Goal: Transaction & Acquisition: Subscribe to service/newsletter

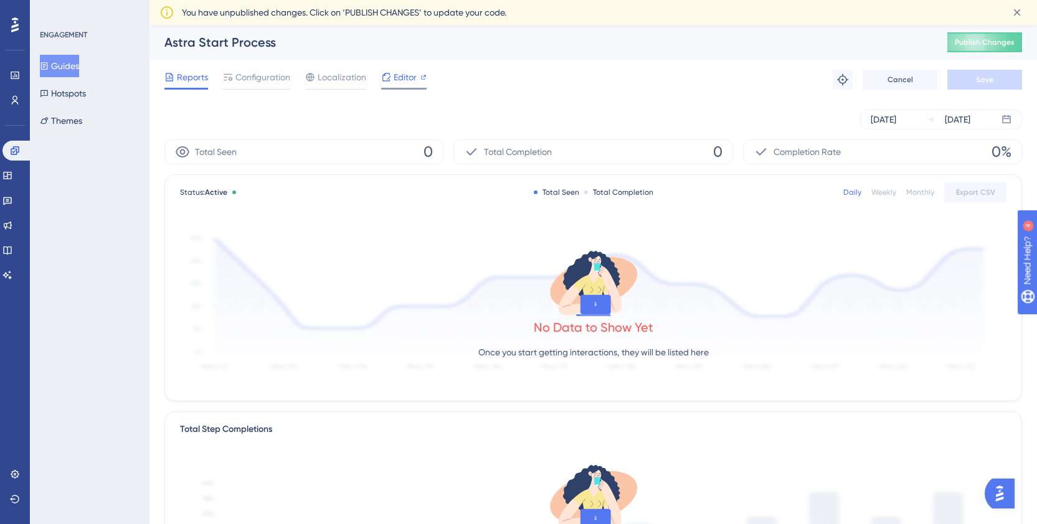
click at [405, 80] on span "Editor" at bounding box center [404, 77] width 23 height 15
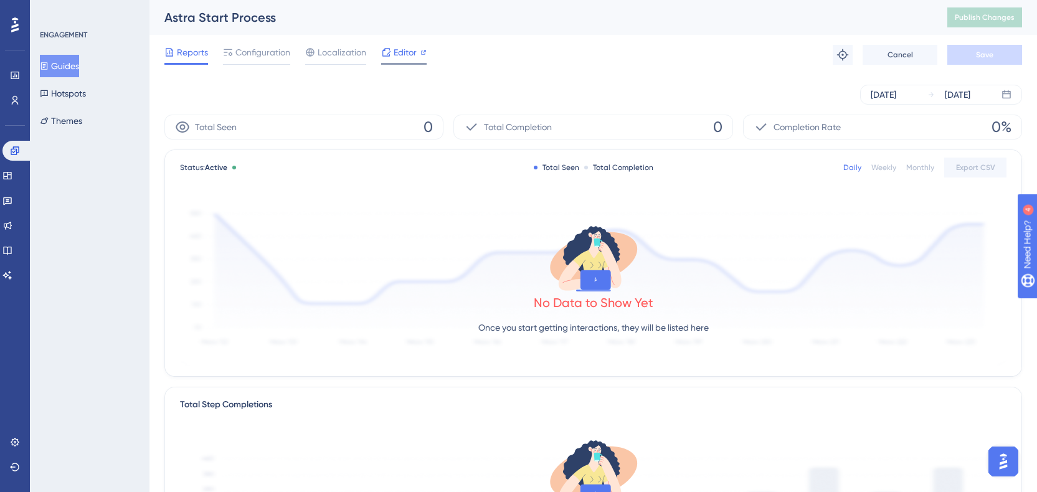
click at [404, 54] on span "Editor" at bounding box center [404, 52] width 23 height 15
click at [260, 55] on span "Configuration" at bounding box center [262, 52] width 55 height 15
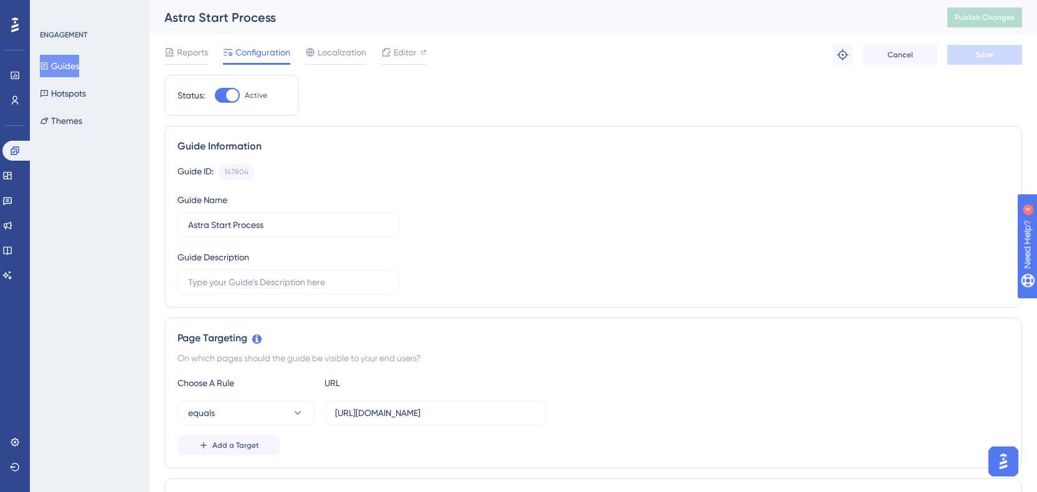
scroll to position [2, 0]
click at [12, 172] on link at bounding box center [7, 176] width 10 height 20
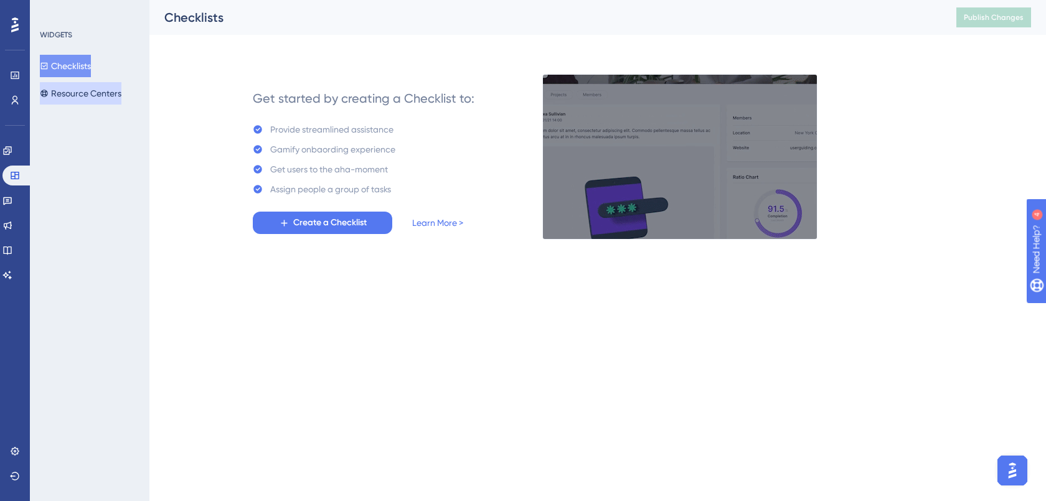
click at [82, 92] on button "Resource Centers" at bounding box center [81, 93] width 82 height 22
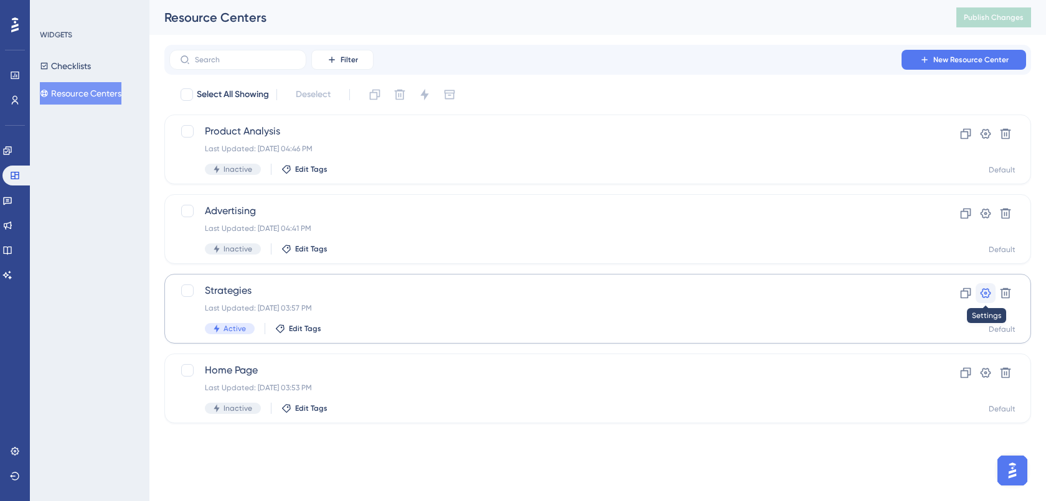
click at [986, 293] on icon at bounding box center [985, 293] width 12 height 12
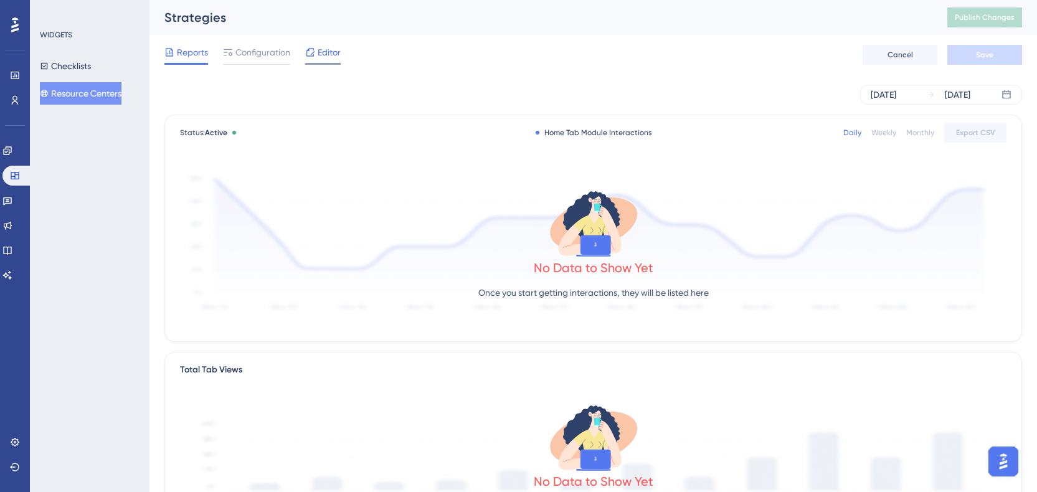
click at [329, 53] on span "Editor" at bounding box center [329, 52] width 23 height 15
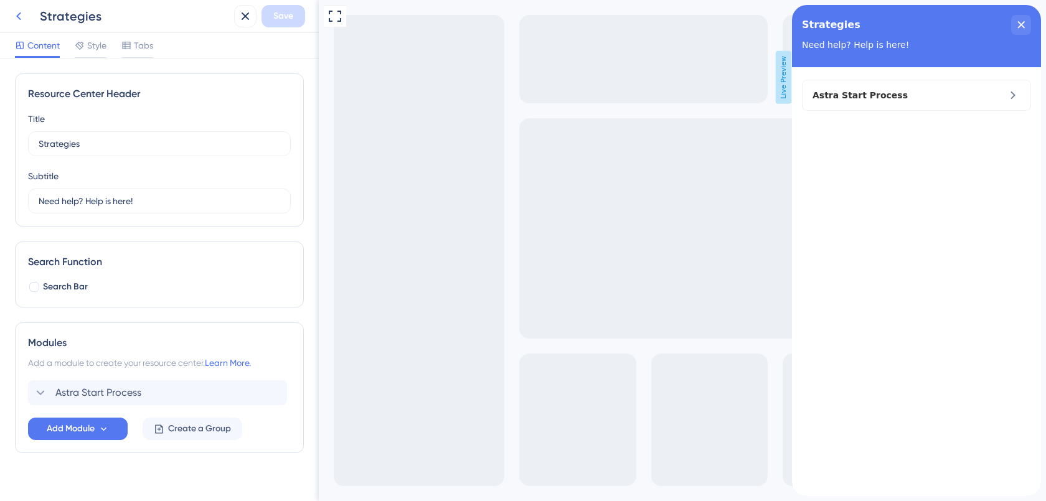
click at [19, 18] on icon at bounding box center [18, 16] width 5 height 8
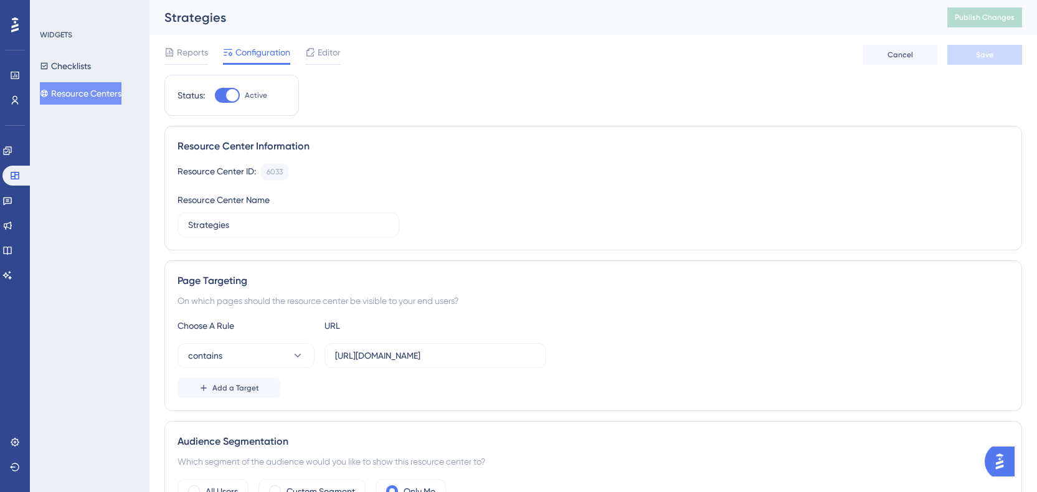
click at [63, 98] on button "Resource Centers" at bounding box center [81, 93] width 82 height 22
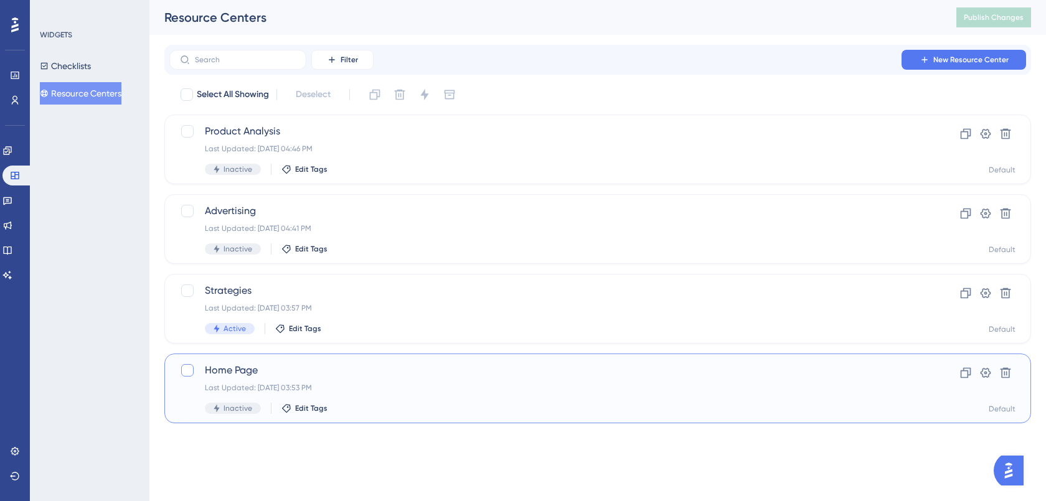
click at [186, 366] on div at bounding box center [187, 370] width 12 height 12
checkbox input "true"
click at [426, 93] on icon at bounding box center [424, 94] width 8 height 11
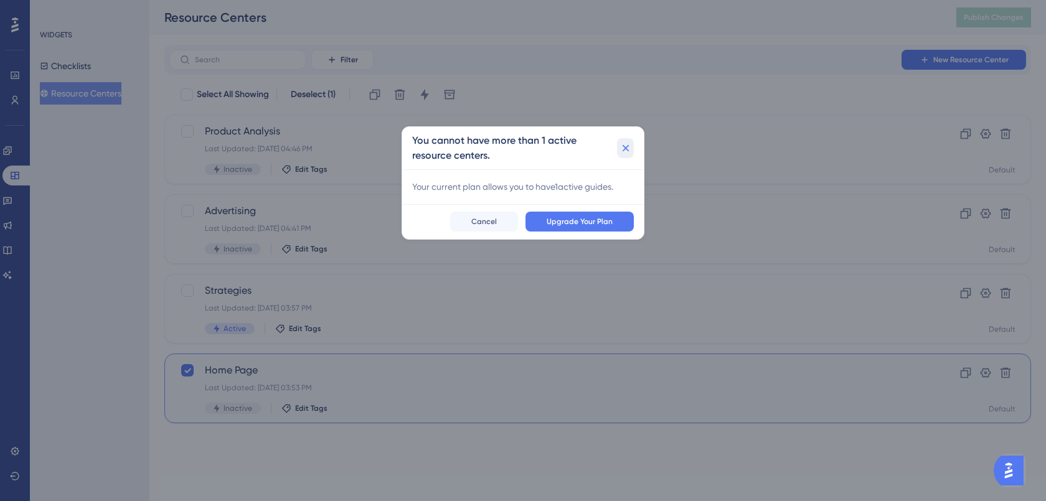
click at [627, 143] on icon at bounding box center [625, 148] width 12 height 12
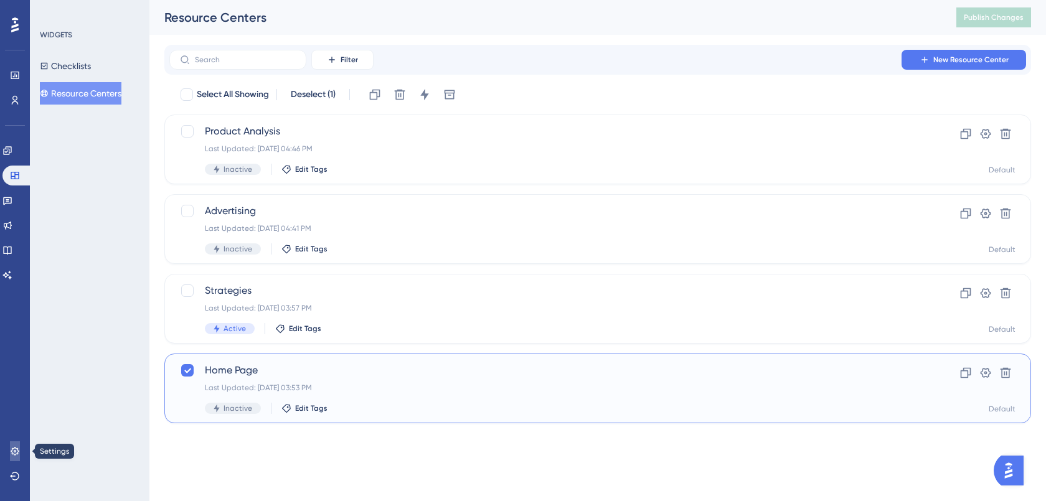
click at [20, 451] on link at bounding box center [15, 451] width 10 height 20
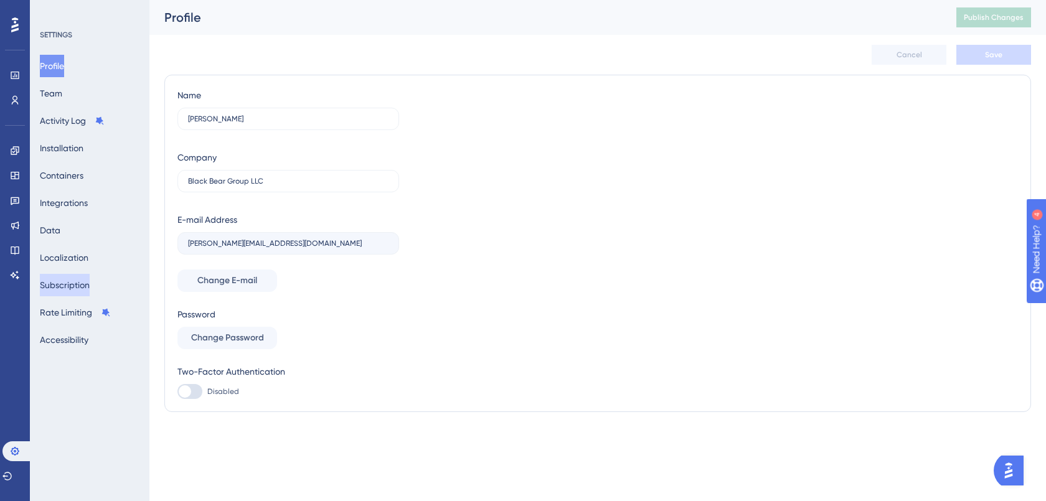
click at [76, 291] on button "Subscription" at bounding box center [65, 285] width 50 height 22
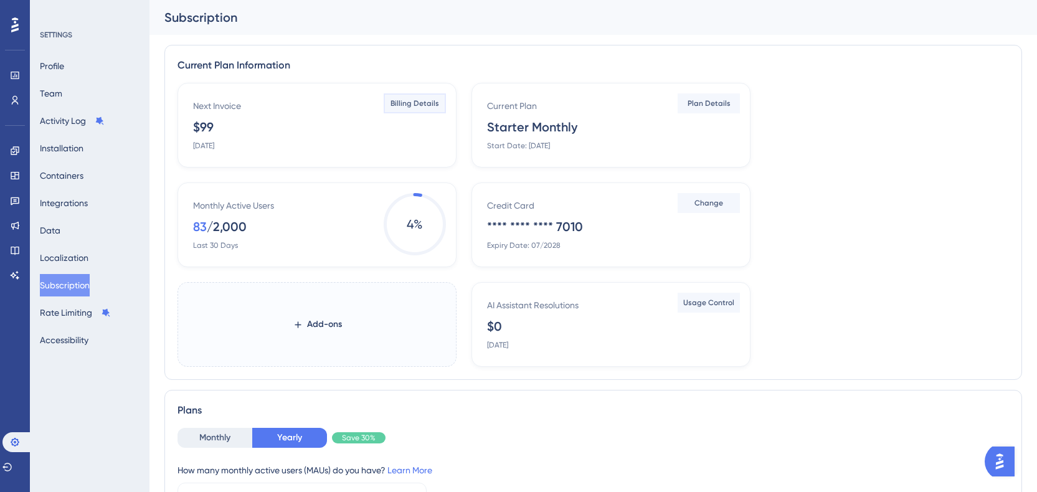
click at [422, 108] on span "Billing Details" at bounding box center [414, 103] width 49 height 10
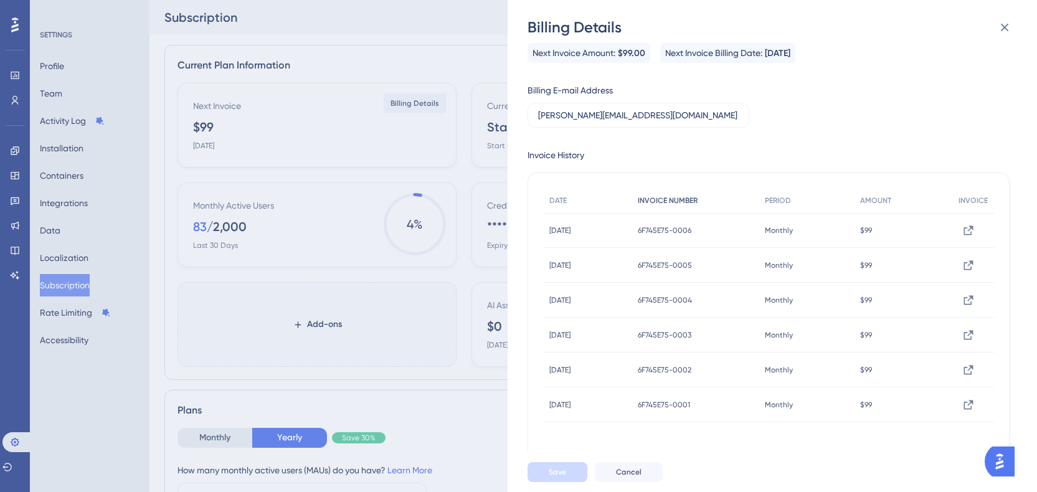
scroll to position [15, 0]
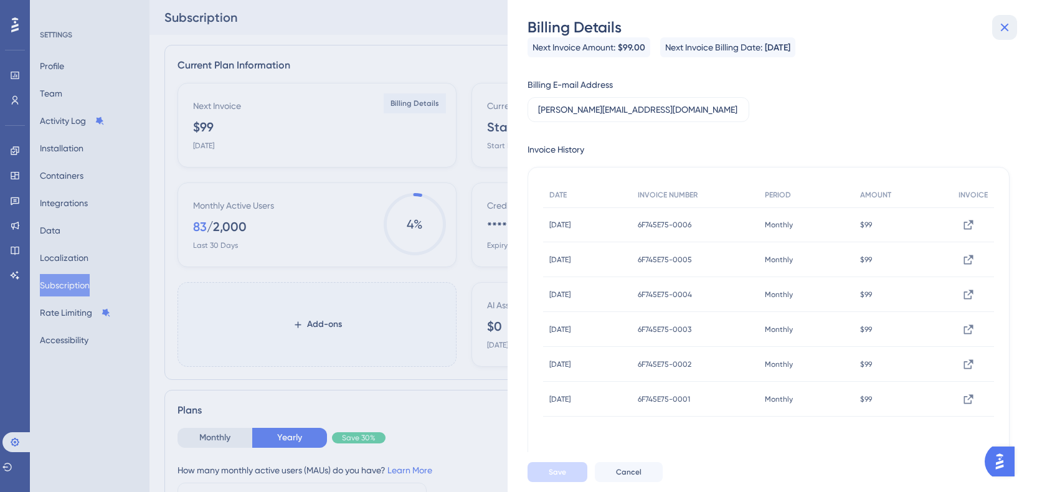
click at [1012, 30] on button at bounding box center [1004, 27] width 25 height 25
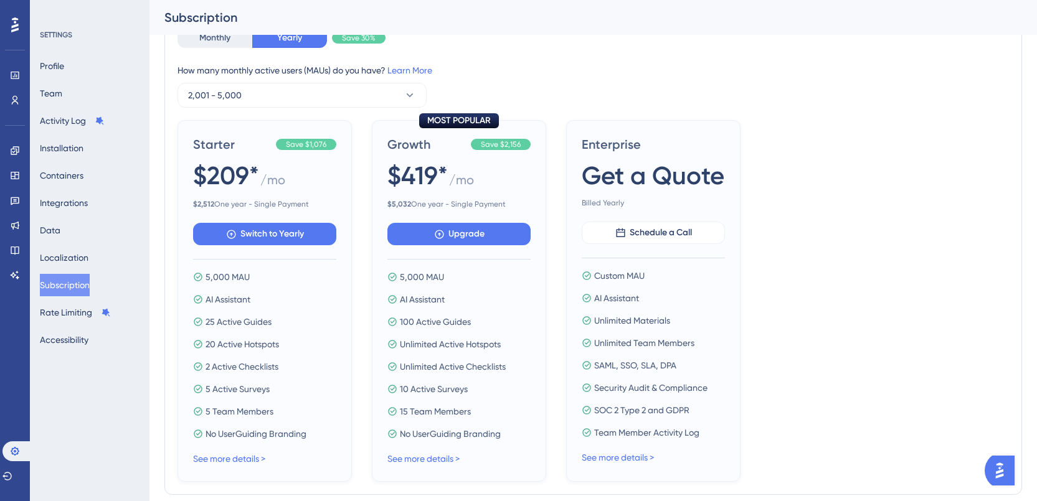
scroll to position [468, 0]
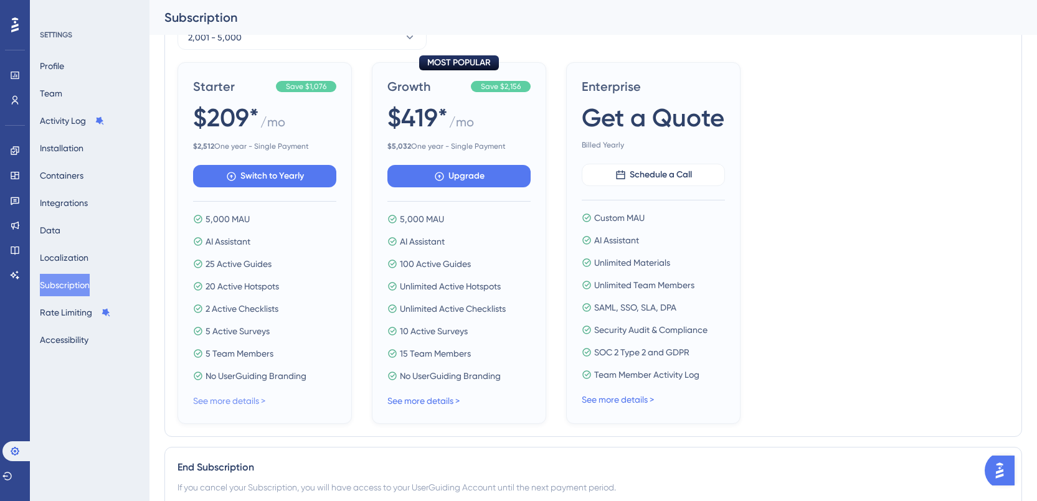
click at [245, 402] on link "See more details >" at bounding box center [229, 401] width 72 height 10
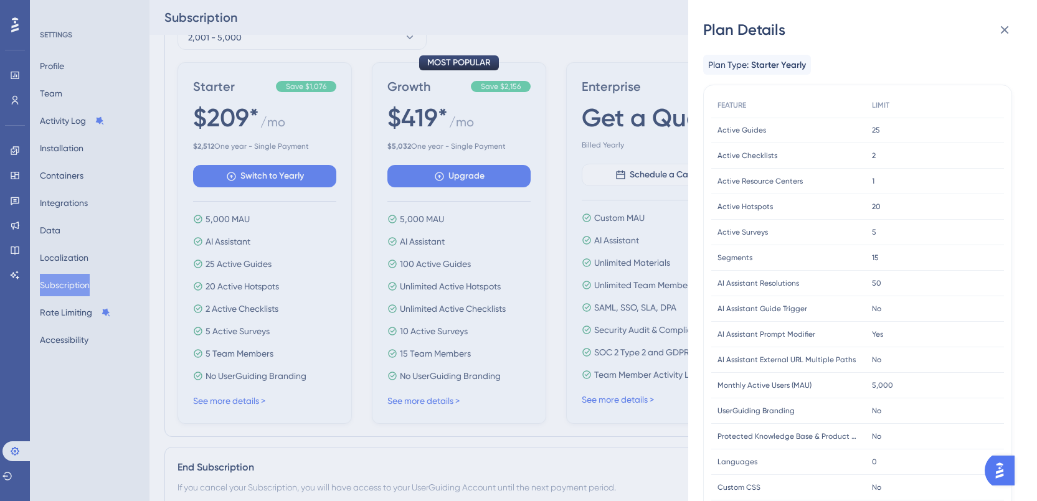
click at [326, 284] on div "Plan Details Plan Type: Starter Yearly FEATURE LIMIT Active Guides Active Guide…" at bounding box center [518, 250] width 1037 height 501
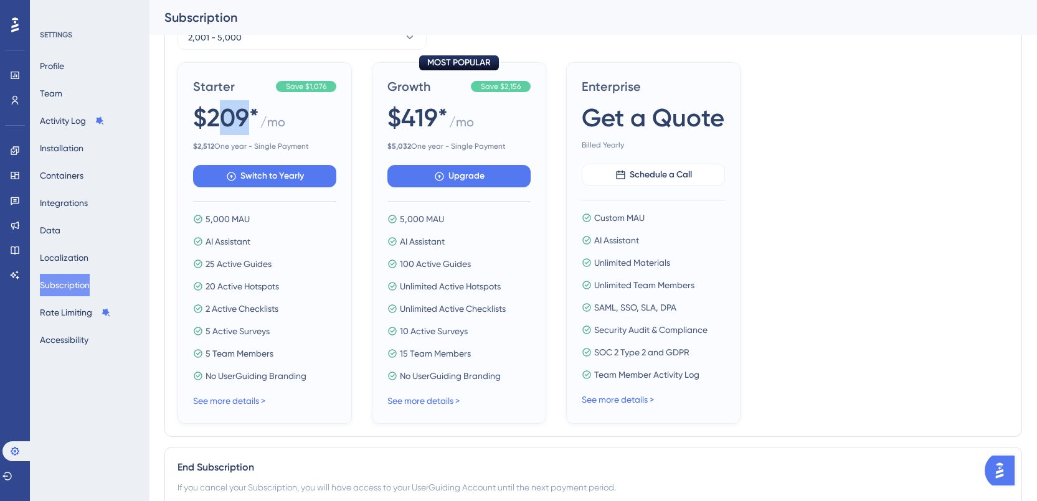
drag, startPoint x: 248, startPoint y: 112, endPoint x: 218, endPoint y: 123, distance: 32.5
click at [218, 123] on span "$209*" at bounding box center [226, 117] width 66 height 35
click at [220, 123] on span "$209*" at bounding box center [226, 117] width 66 height 35
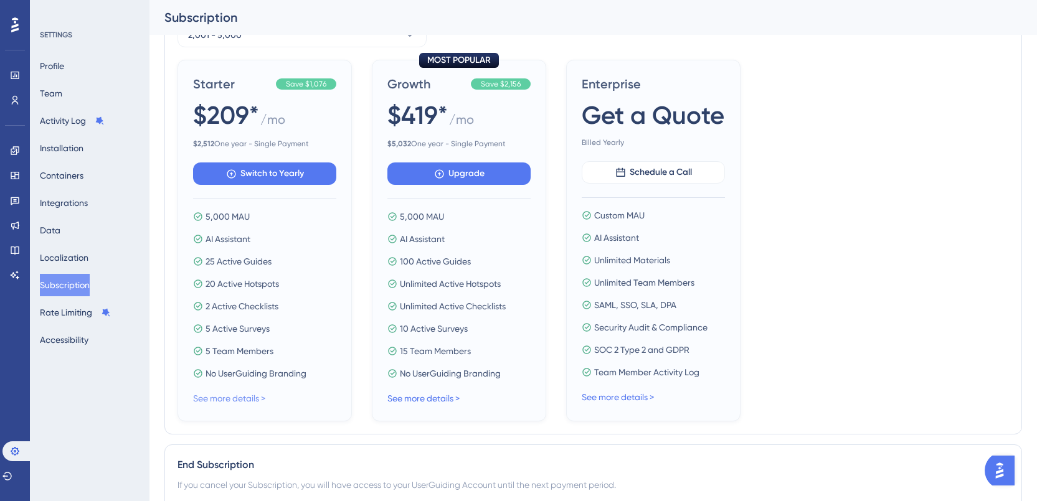
click at [257, 398] on link "See more details >" at bounding box center [229, 398] width 72 height 10
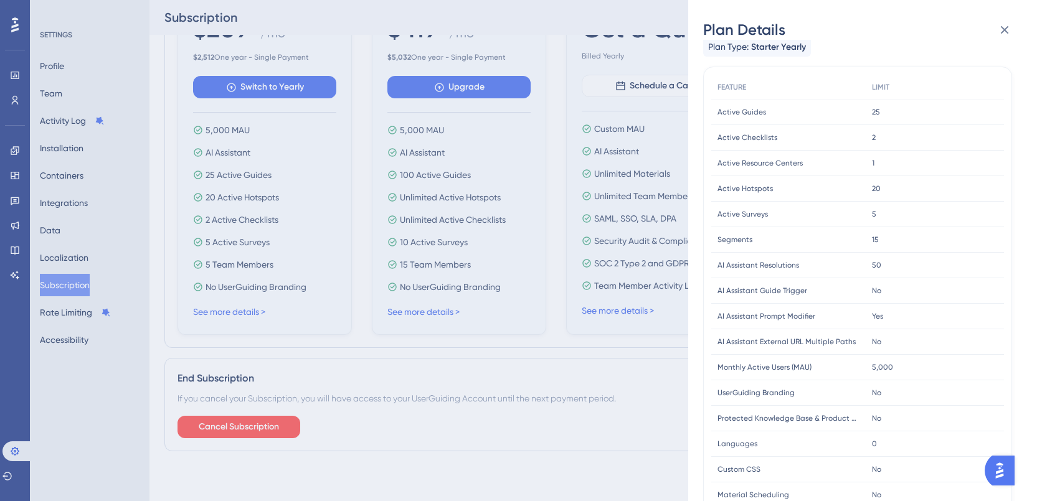
scroll to position [9, 0]
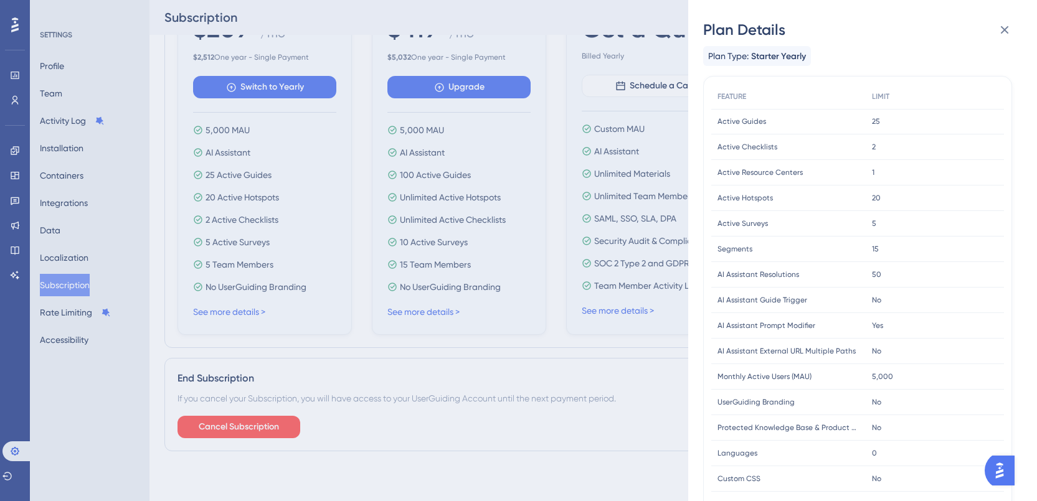
click at [480, 185] on div "Plan Details Plan Type: Starter Yearly FEATURE LIMIT Active Guides Active Guide…" at bounding box center [518, 250] width 1037 height 501
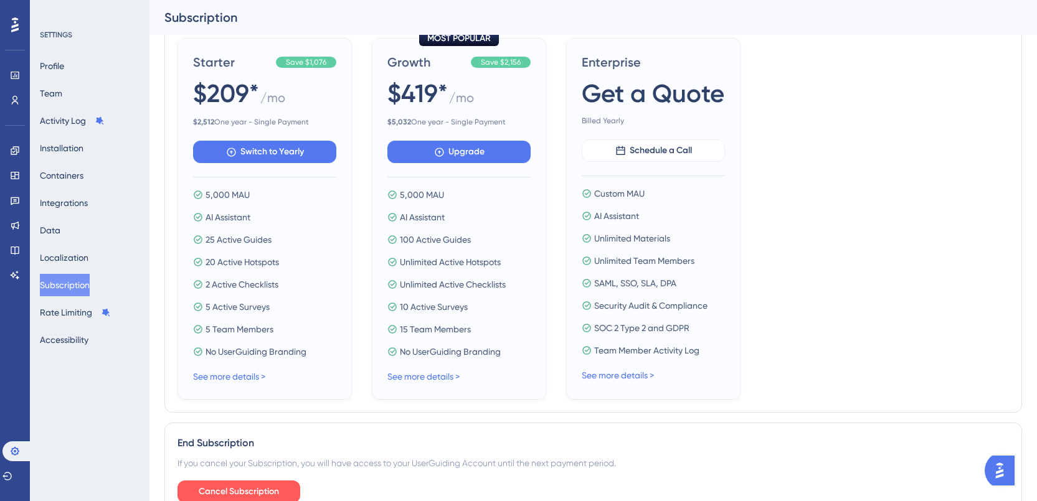
scroll to position [502, 0]
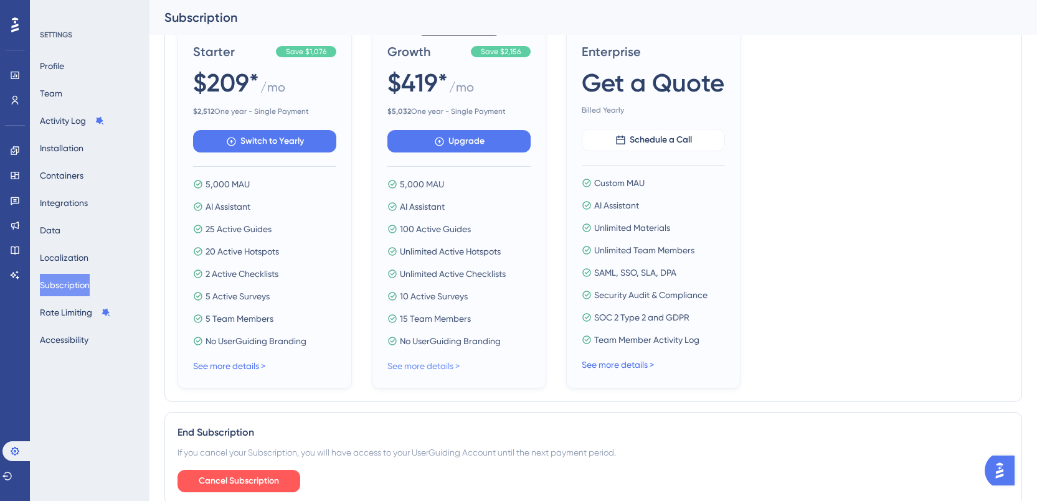
click at [436, 365] on link "See more details >" at bounding box center [423, 366] width 72 height 10
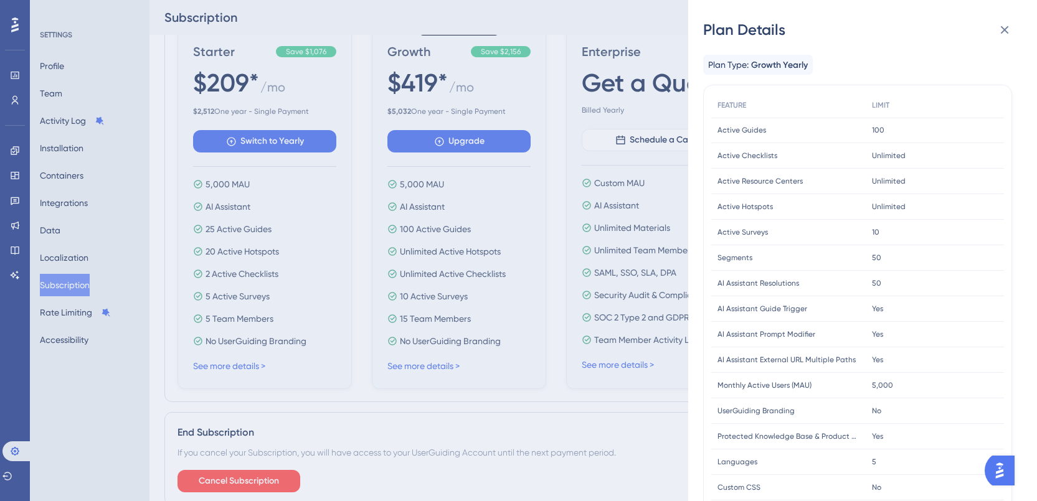
scroll to position [500, 0]
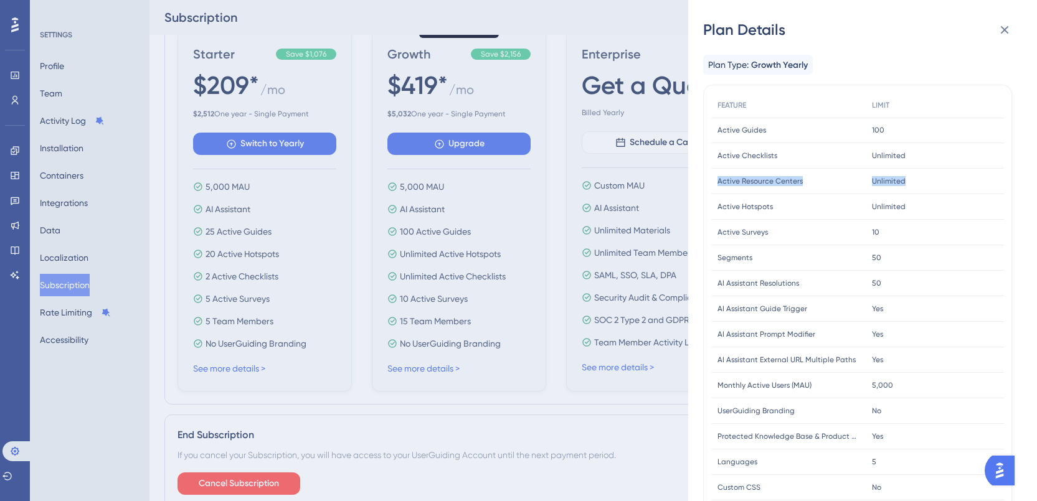
drag, startPoint x: 913, startPoint y: 182, endPoint x: 719, endPoint y: 182, distance: 193.6
click at [0, 0] on div "Active Resource Centers Active Resource Centers Unlimited Unlimited" at bounding box center [0, 0] width 0 height 0
click at [509, 300] on div "Plan Details Plan Type: Growth Yearly FEATURE LIMIT Active Guides Active Guides…" at bounding box center [518, 250] width 1037 height 501
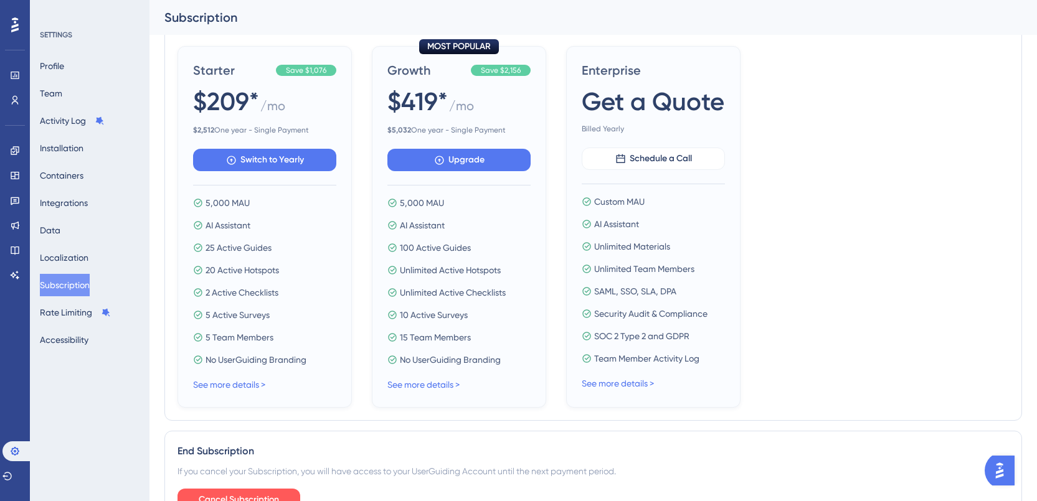
scroll to position [490, 0]
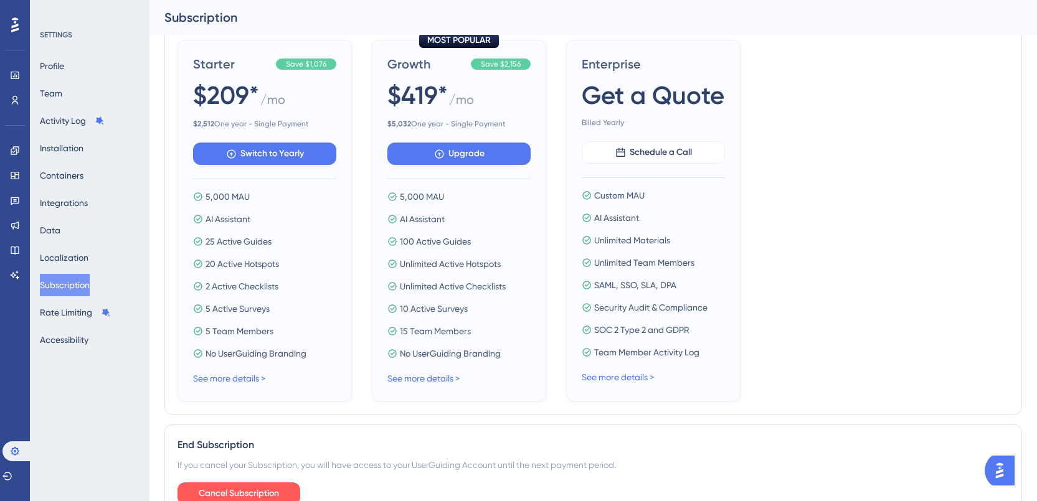
click at [418, 377] on link "See more details >" at bounding box center [423, 379] width 72 height 10
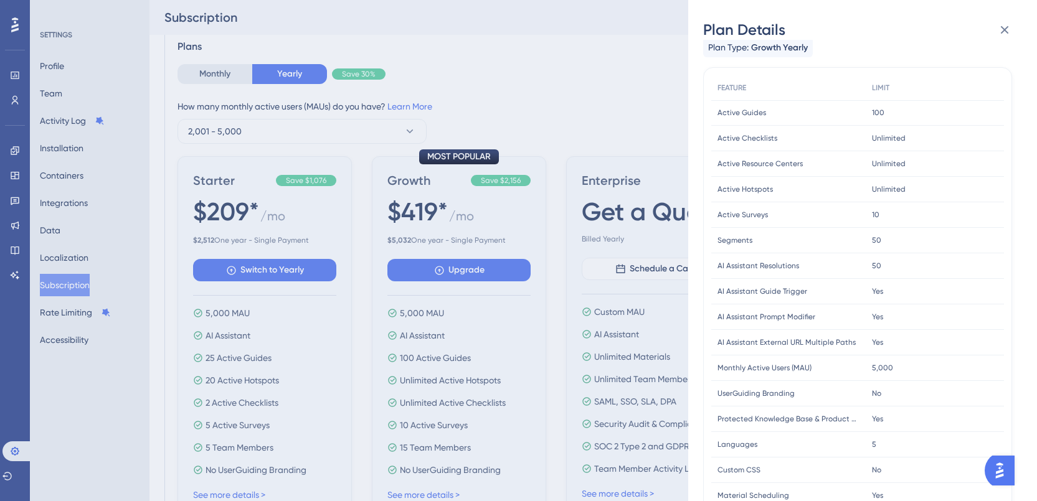
scroll to position [0, 0]
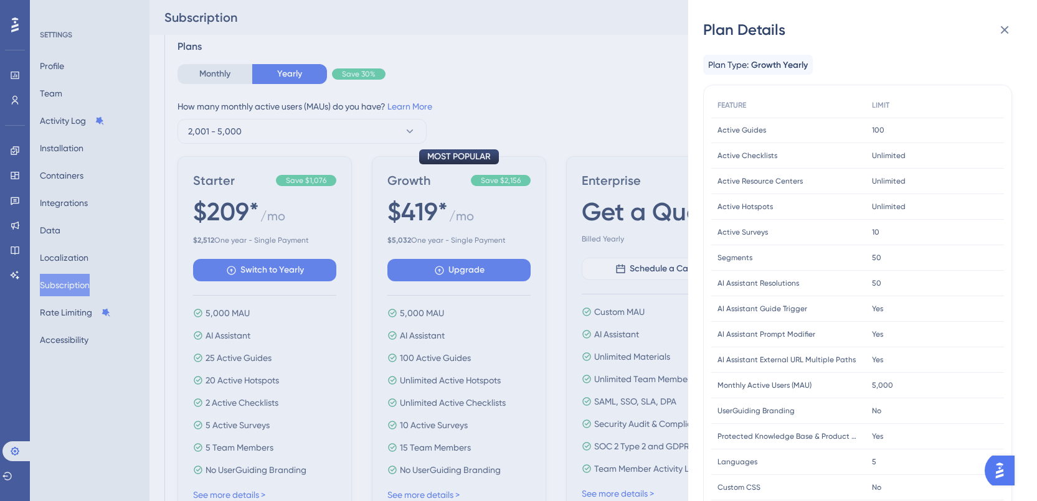
click at [524, 366] on div "Plan Details Plan Type: Growth Yearly FEATURE LIMIT Active Guides Active Guides…" at bounding box center [518, 250] width 1037 height 501
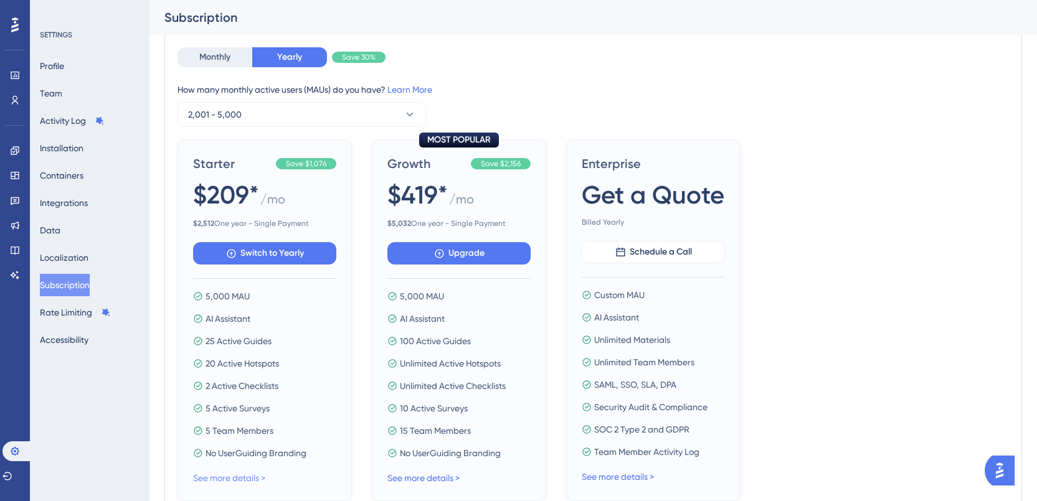
scroll to position [394, 0]
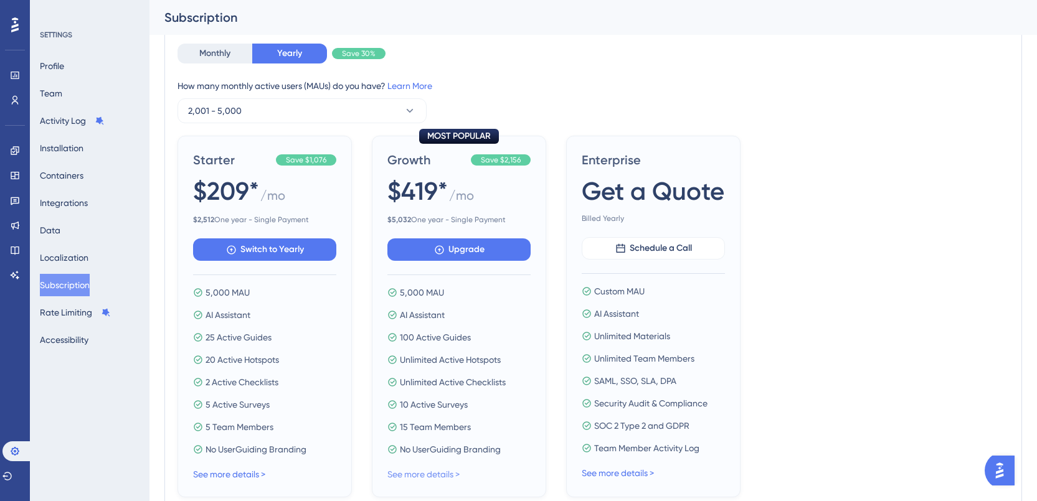
click at [421, 473] on link "See more details >" at bounding box center [423, 474] width 72 height 10
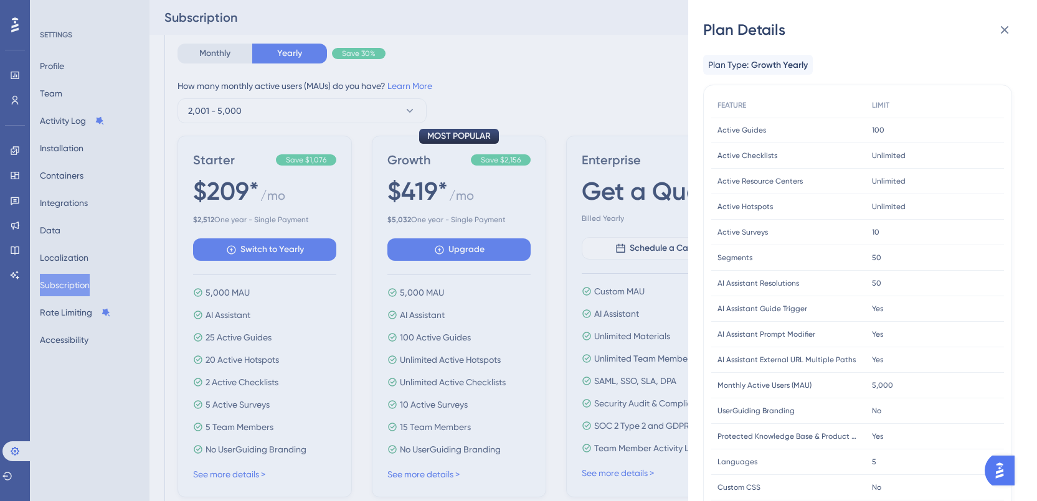
click at [467, 382] on div "Plan Details Plan Type: Growth Yearly FEATURE LIMIT Active Guides Active Guides…" at bounding box center [518, 250] width 1037 height 501
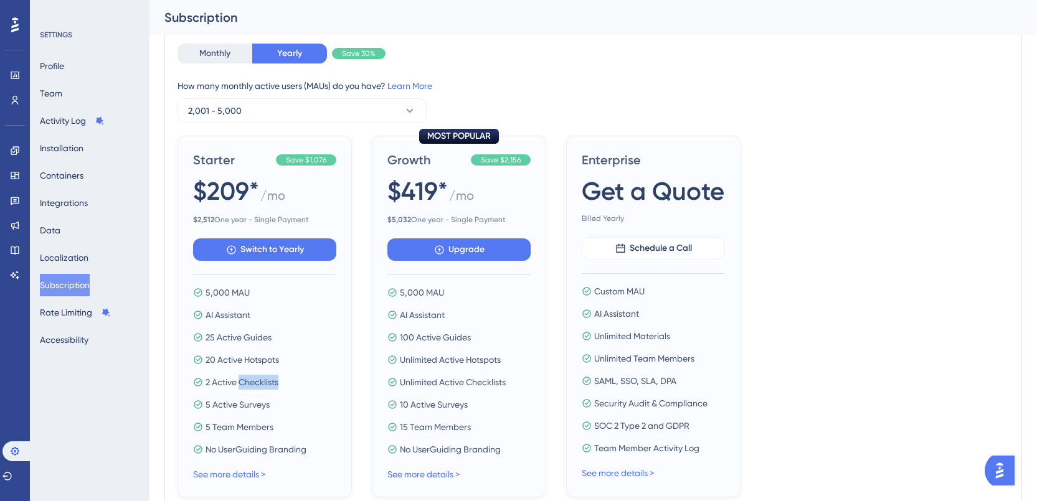
drag, startPoint x: 282, startPoint y: 382, endPoint x: 239, endPoint y: 386, distance: 43.2
click at [239, 386] on div "2 Active Checklists" at bounding box center [264, 382] width 143 height 15
click at [903, 251] on div "Starter Save $1,076 $209* / mo $ 2,512 One year - Single Payment Switch to Year…" at bounding box center [592, 317] width 831 height 362
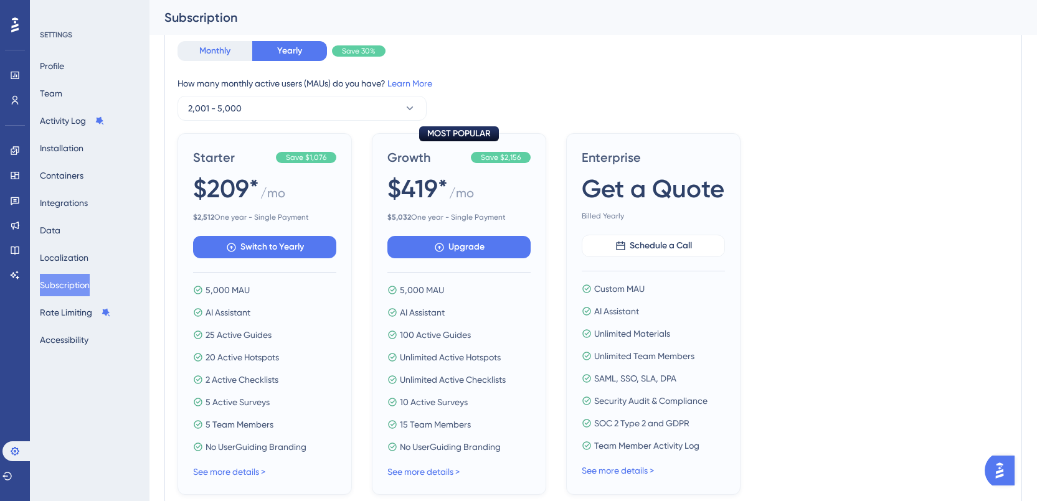
click at [219, 52] on button "Monthly" at bounding box center [214, 51] width 75 height 20
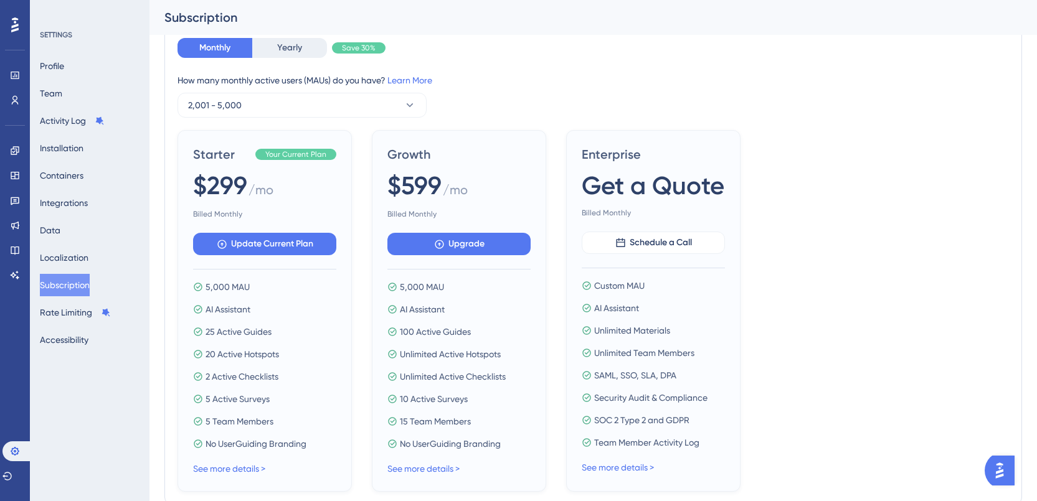
scroll to position [403, 0]
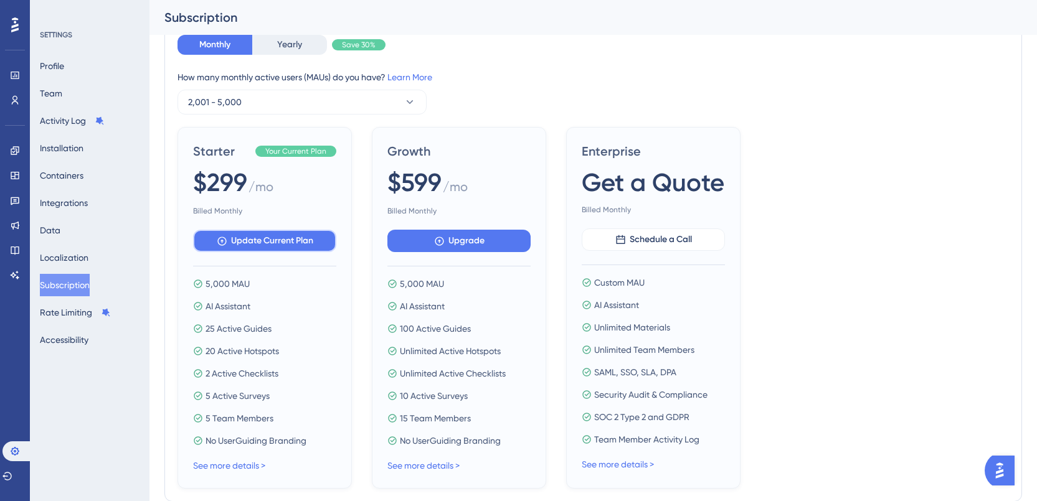
click at [285, 243] on span "Update Current Plan" at bounding box center [272, 240] width 82 height 15
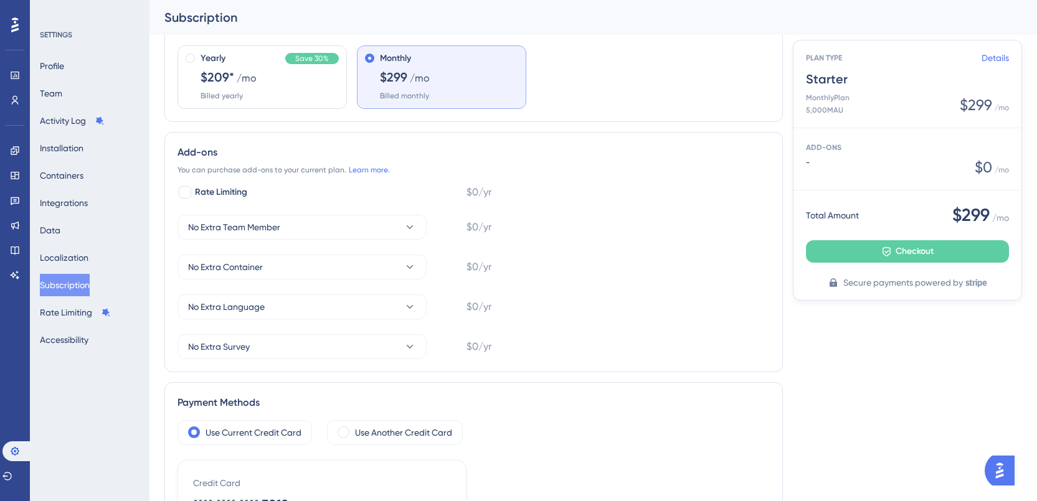
scroll to position [225, 0]
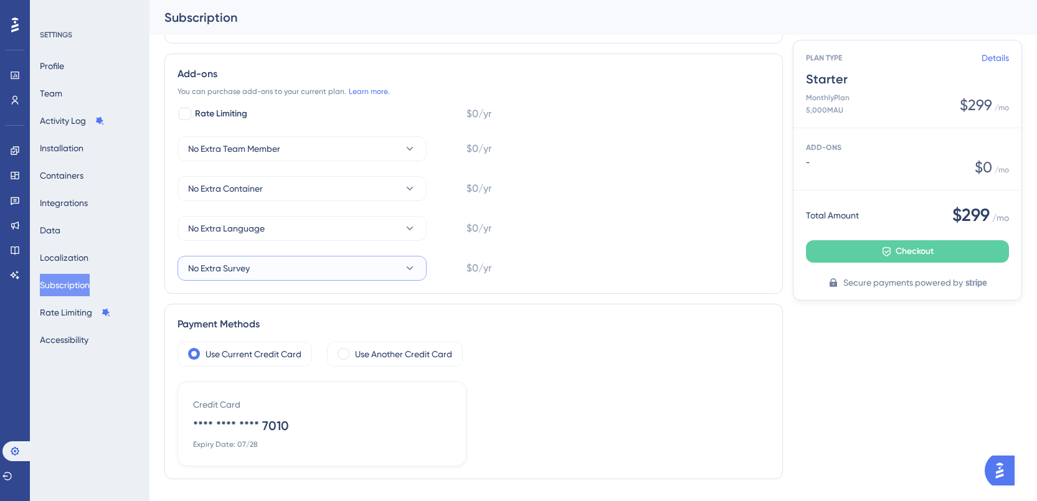
click at [303, 267] on button "No Extra Survey" at bounding box center [301, 268] width 249 height 25
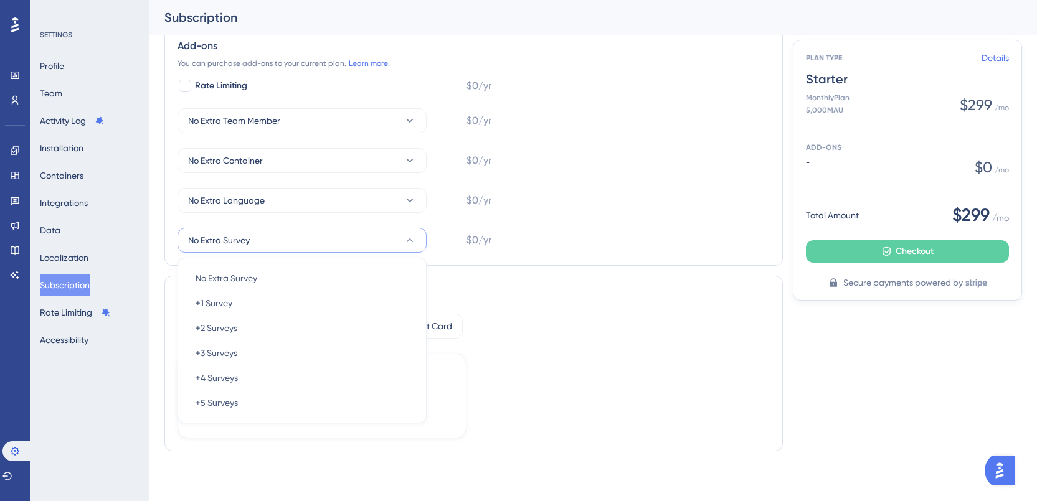
click at [304, 242] on button "No Extra Survey" at bounding box center [301, 240] width 249 height 25
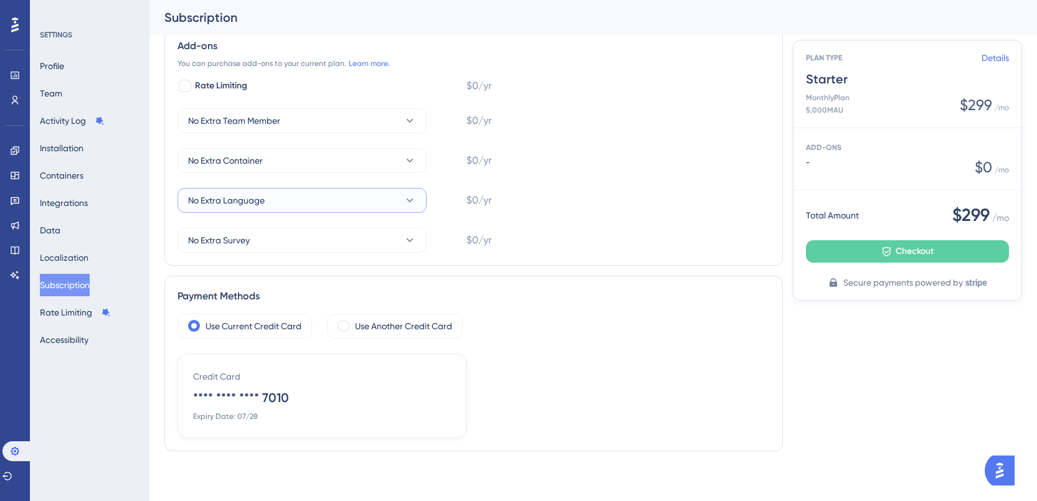
click at [278, 200] on button "No Extra Language" at bounding box center [301, 200] width 249 height 25
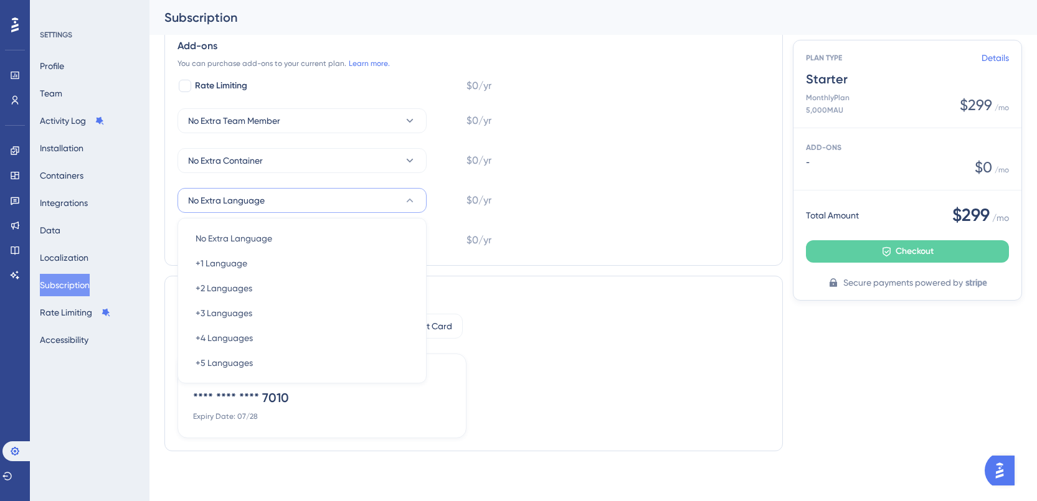
click at [278, 200] on button "No Extra Language" at bounding box center [301, 200] width 249 height 25
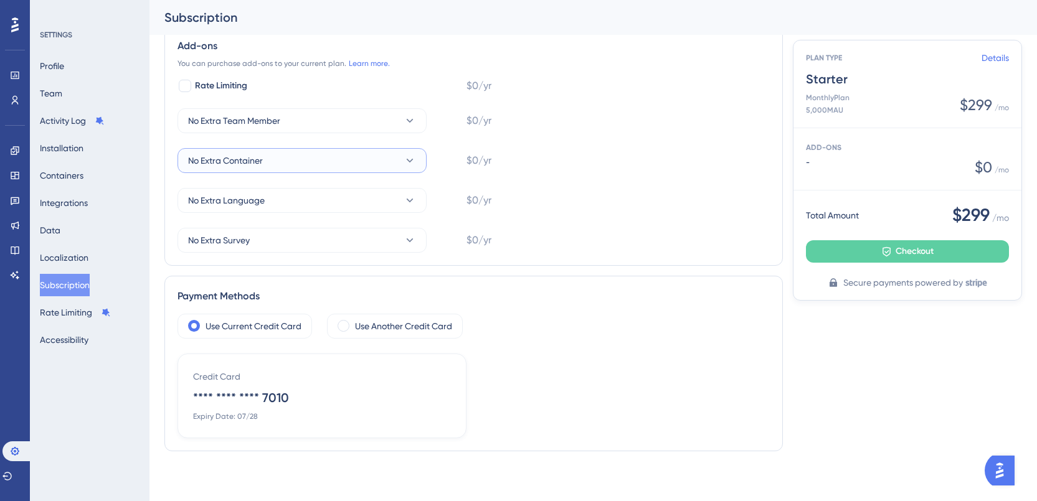
click at [281, 159] on button "No Extra Container" at bounding box center [301, 160] width 249 height 25
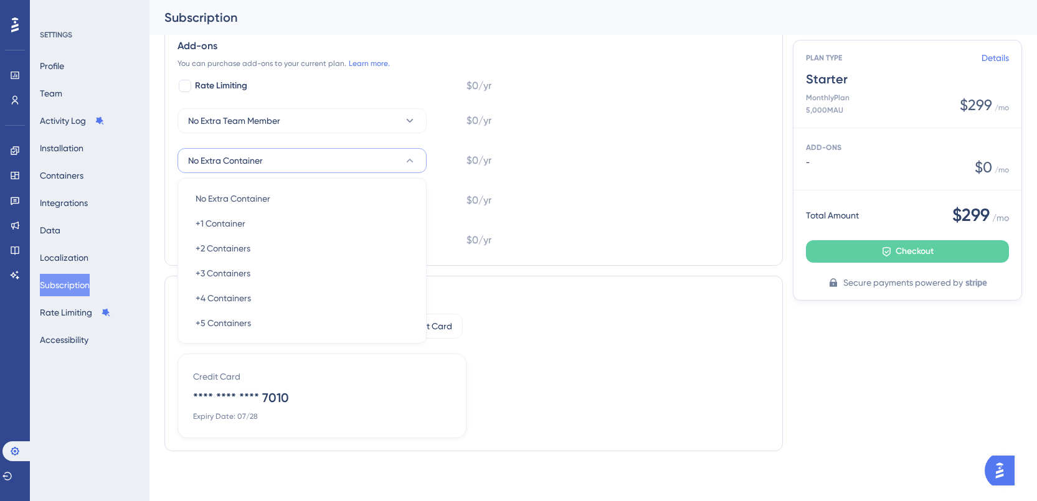
click at [281, 159] on button "No Extra Container" at bounding box center [301, 160] width 249 height 25
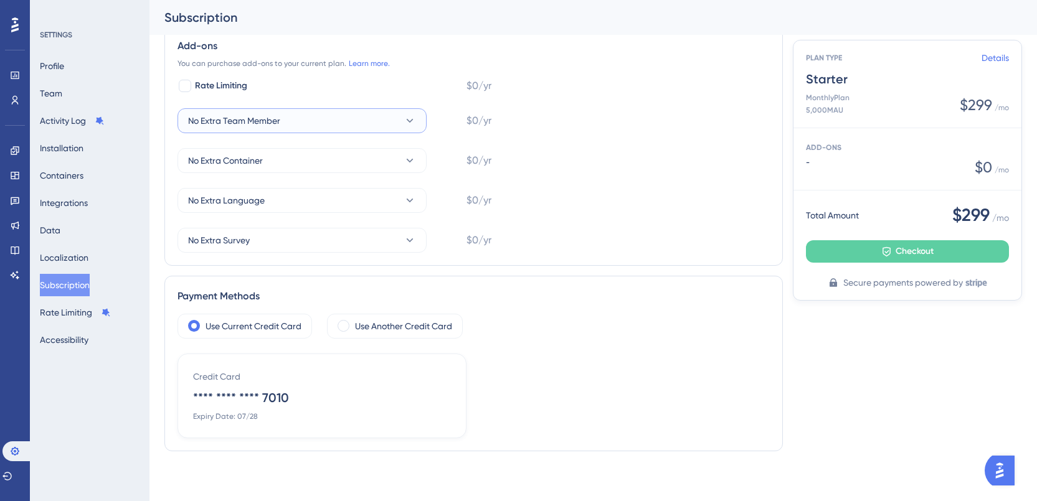
click at [282, 123] on button "No Extra Team Member" at bounding box center [301, 120] width 249 height 25
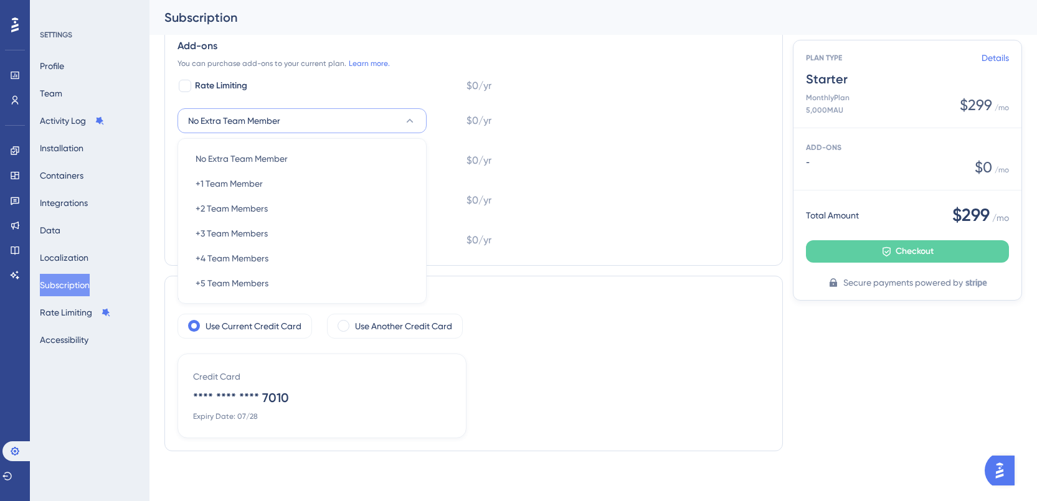
click at [281, 123] on button "No Extra Team Member" at bounding box center [301, 120] width 249 height 25
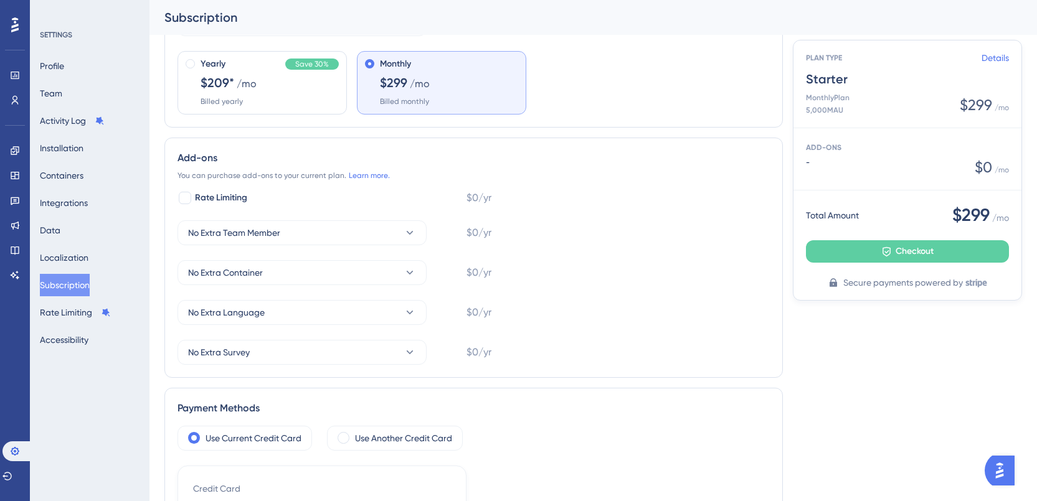
scroll to position [126, 0]
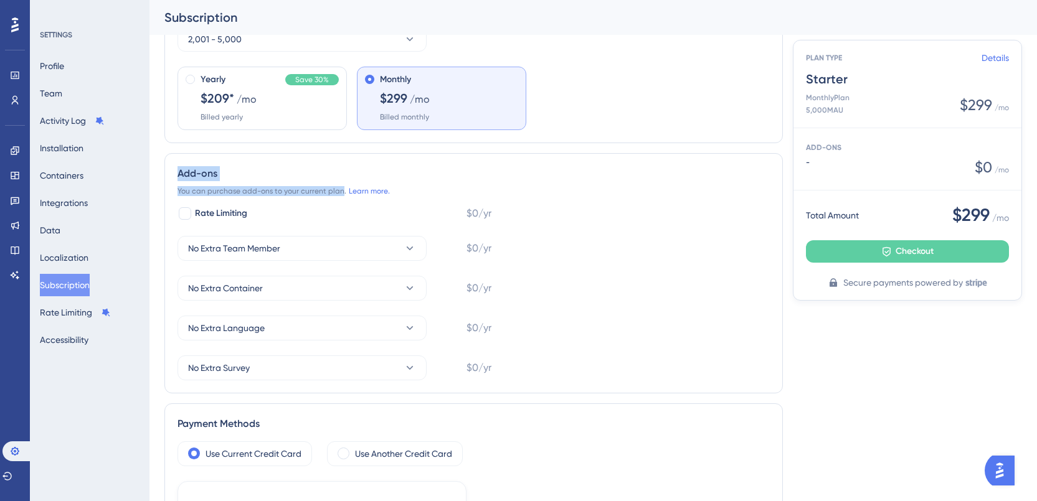
drag, startPoint x: 182, startPoint y: 177, endPoint x: 339, endPoint y: 189, distance: 157.3
click at [339, 189] on div "Add-ons You can purchase add-ons to your current plan. Learn more. Rate Limitin…" at bounding box center [473, 273] width 618 height 240
click at [339, 189] on span "You can purchase add-ons to your current plan." at bounding box center [261, 191] width 169 height 10
drag, startPoint x: 499, startPoint y: 382, endPoint x: 295, endPoint y: 194, distance: 277.1
click at [278, 191] on div "Add-ons You can purchase add-ons to your current plan. Learn more. Rate Limitin…" at bounding box center [473, 273] width 618 height 240
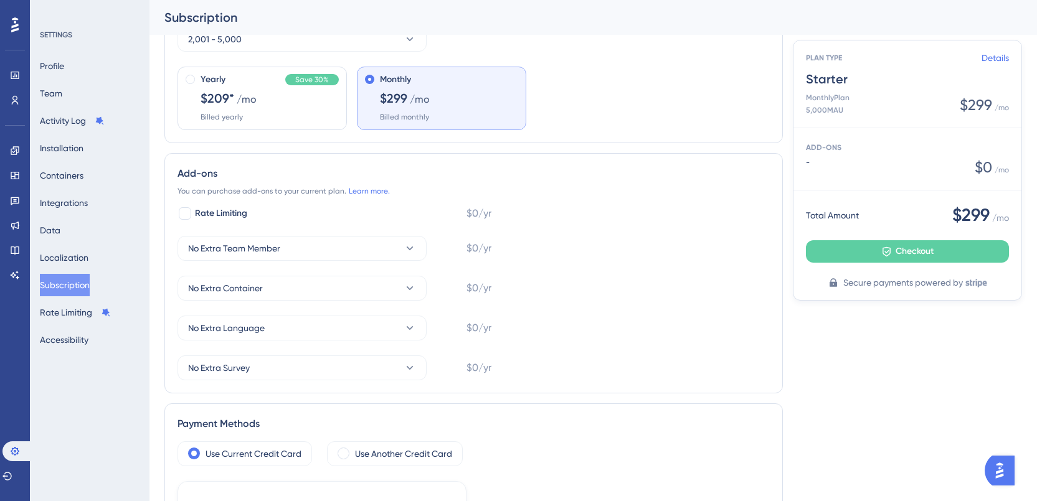
click at [307, 191] on span "You can purchase add-ons to your current plan." at bounding box center [261, 191] width 169 height 10
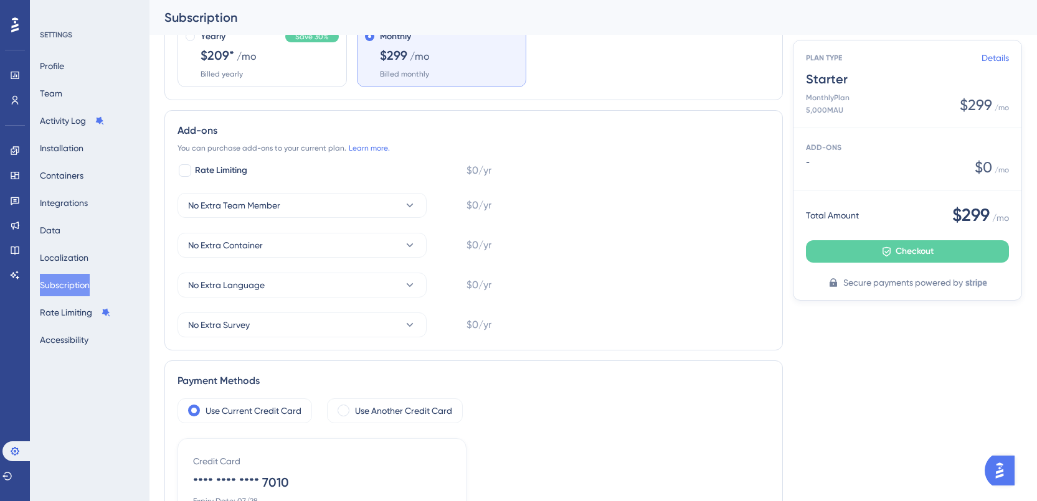
scroll to position [170, 0]
